Goal: Task Accomplishment & Management: Manage account settings

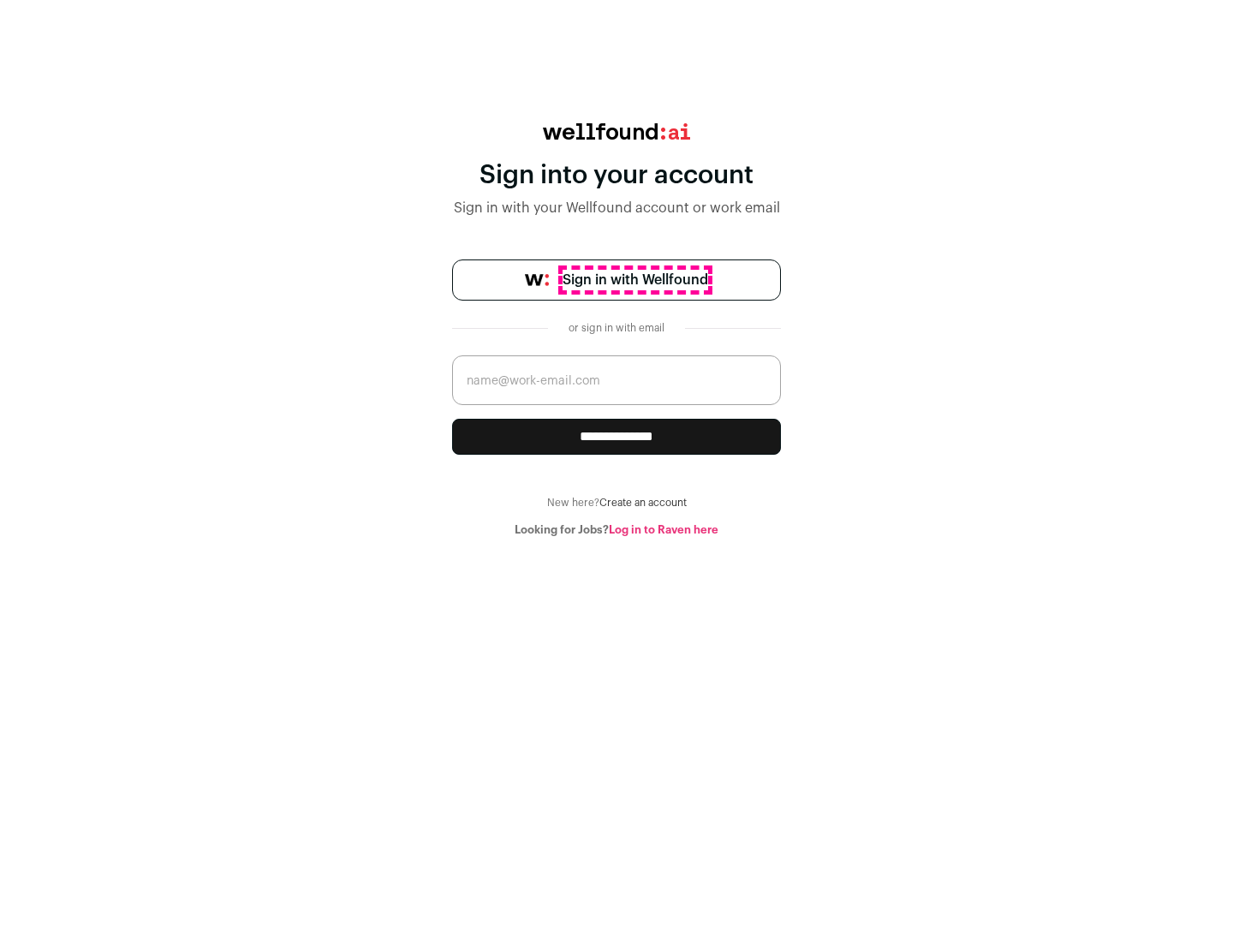
click at [634, 280] on span "Sign in with Wellfound" at bounding box center [636, 280] width 146 height 21
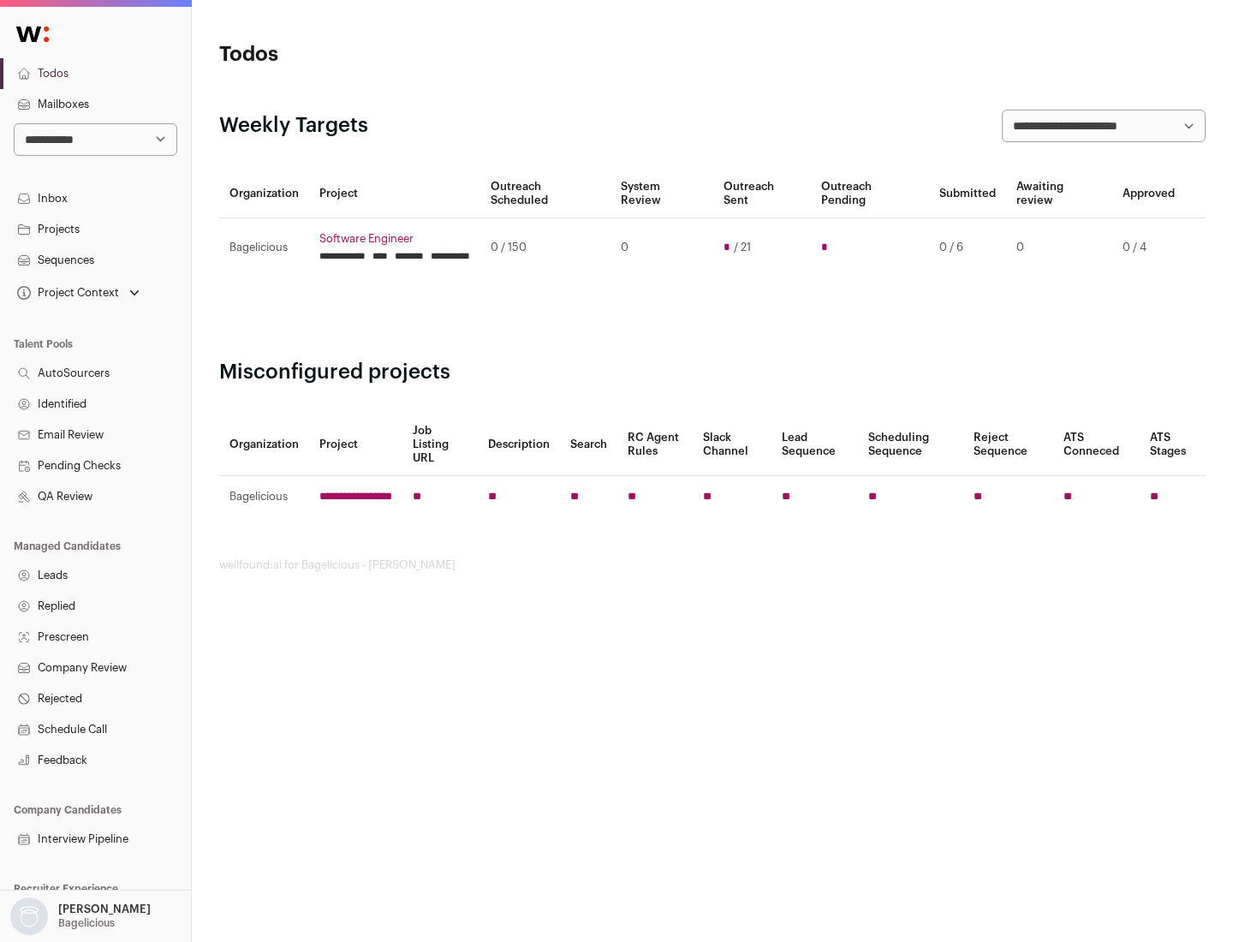
click at [95, 229] on link "Projects" at bounding box center [95, 229] width 191 height 31
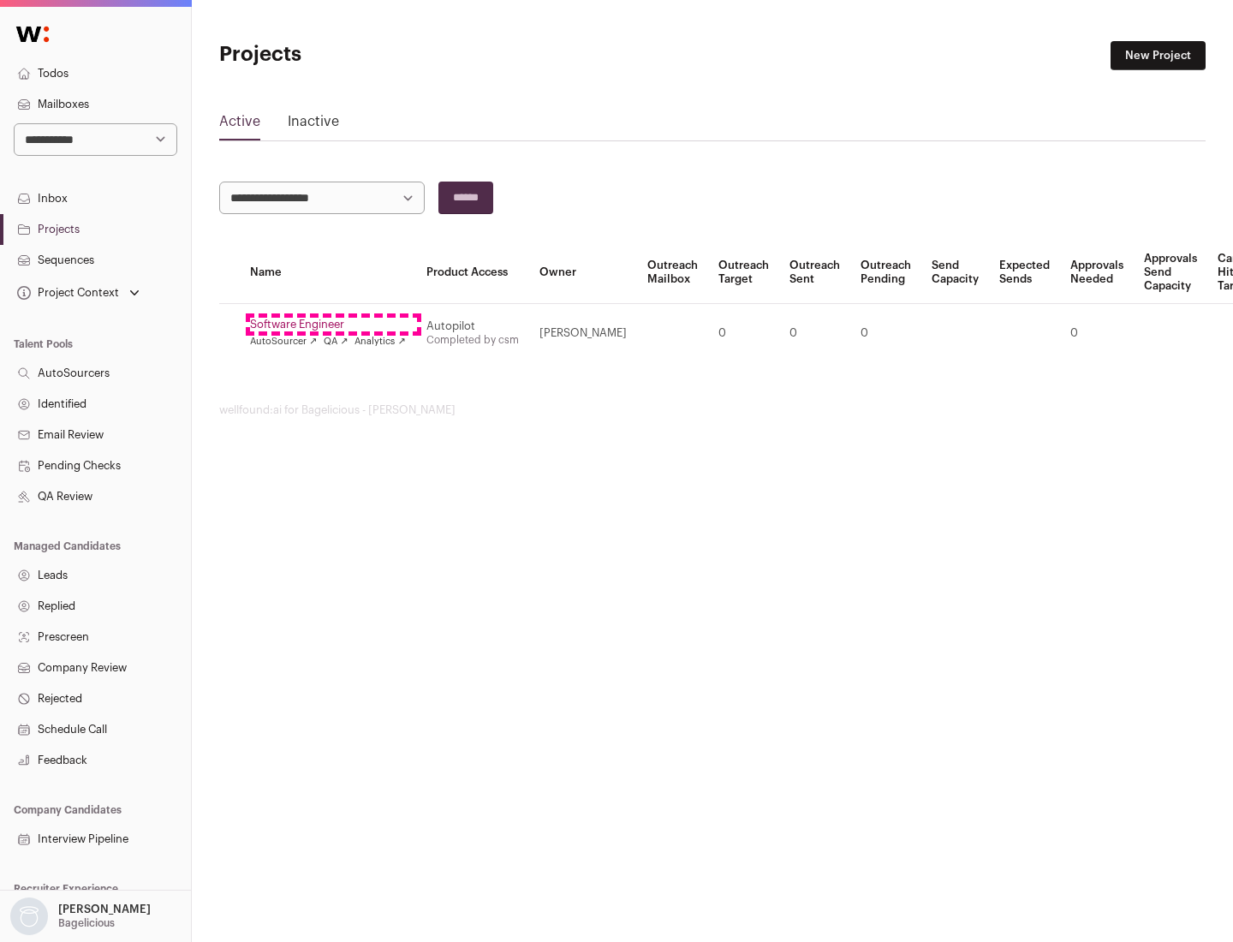
click at [333, 325] on link "Software Engineer" at bounding box center [328, 325] width 156 height 14
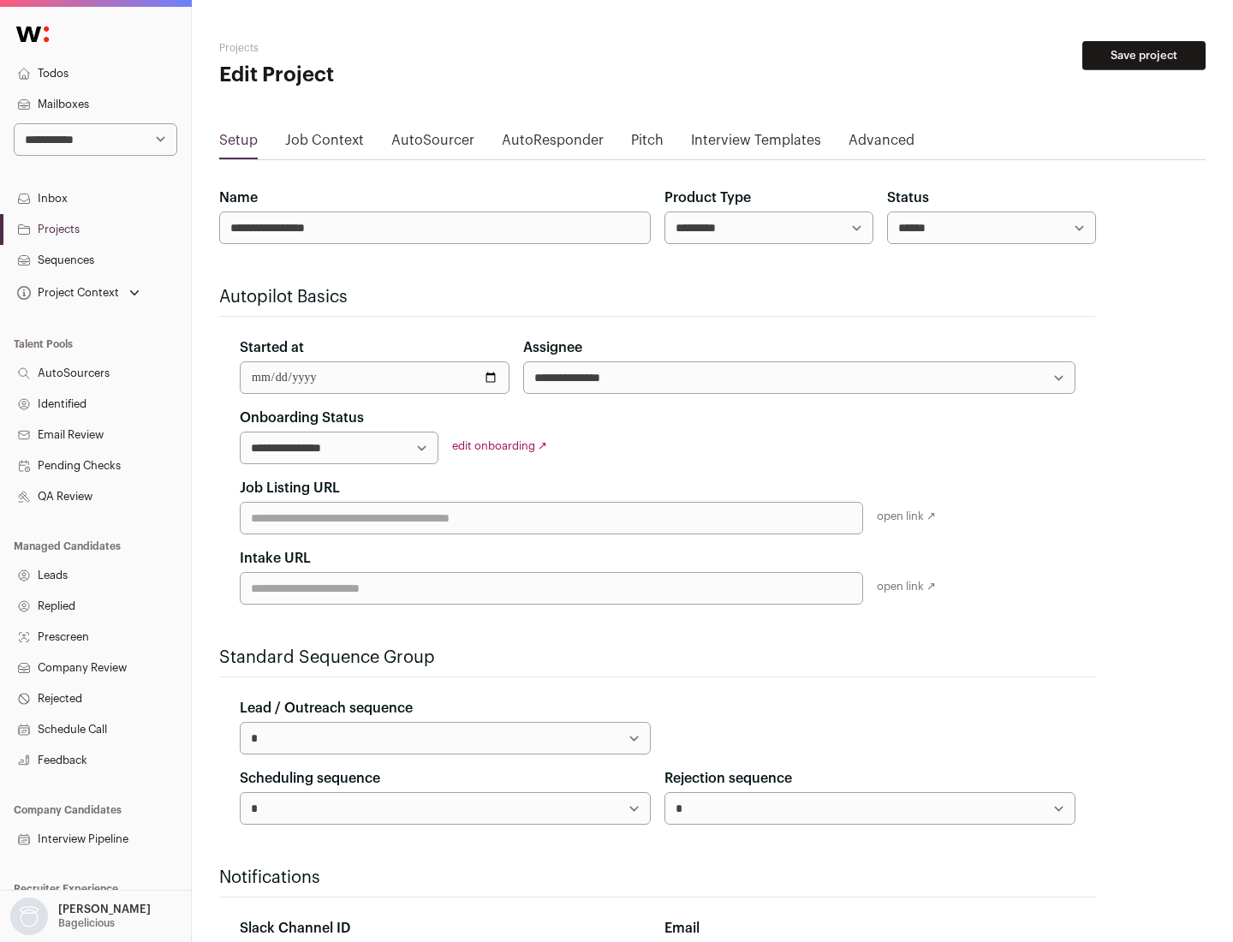
click at [1144, 56] on button "Save project" at bounding box center [1143, 55] width 123 height 29
